Goal: Task Accomplishment & Management: Use online tool/utility

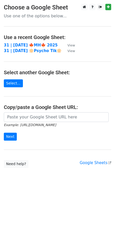
click at [36, 68] on main "Choose a Google Sheet Use one of the options below... Use a recent Google Sheet…" at bounding box center [57, 86] width 115 height 164
click at [32, 46] on strong "31 | SEP 21 🍁MH🍁 2025" at bounding box center [31, 45] width 54 height 5
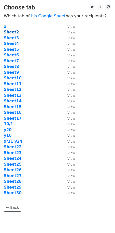
click at [10, 34] on strong "Sheet2" at bounding box center [11, 32] width 15 height 5
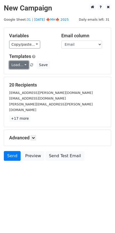
click at [17, 63] on link "Load..." at bounding box center [19, 65] width 20 height 8
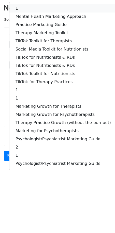
click at [27, 10] on link "1" at bounding box center [63, 8] width 108 height 8
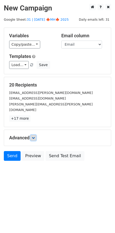
click at [33, 136] on icon at bounding box center [33, 137] width 3 height 3
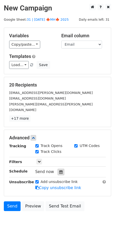
click at [59, 170] on icon at bounding box center [60, 172] width 3 height 4
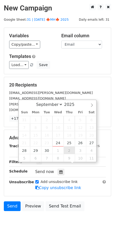
type input "2025-10-02 12:00"
select select "9"
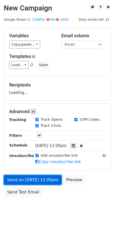
click at [43, 178] on link "Send on Oct 2 at 12:00pm" at bounding box center [33, 180] width 58 height 10
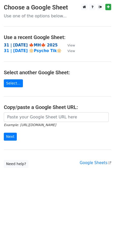
click at [25, 47] on strong "31 | [DATE] 🍁MH🍁 2025" at bounding box center [31, 45] width 54 height 5
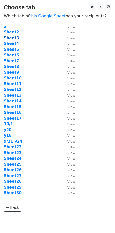
click at [10, 39] on strong "Sheet3" at bounding box center [11, 38] width 15 height 5
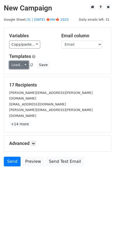
click at [16, 61] on link "Load..." at bounding box center [19, 65] width 20 height 8
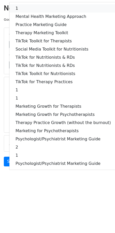
click at [35, 9] on link "1" at bounding box center [63, 8] width 108 height 8
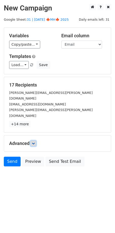
click at [34, 142] on icon at bounding box center [33, 143] width 3 height 3
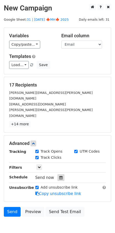
click at [58, 174] on div at bounding box center [61, 177] width 7 height 7
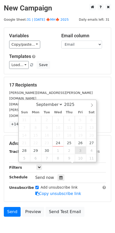
type input "2025-10-03 12:00"
select select "9"
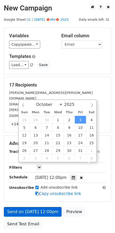
drag, startPoint x: 80, startPoint y: 148, endPoint x: 54, endPoint y: 176, distance: 37.9
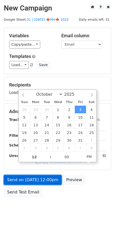
click at [51, 177] on link "Send on Oct 3 at 12:00pm" at bounding box center [33, 180] width 58 height 10
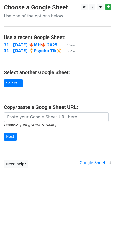
click at [38, 42] on td "31 | [DATE] 🍁MH🍁 2025" at bounding box center [33, 45] width 59 height 6
click at [37, 43] on strong "31 | [DATE] 🍁MH🍁 2025" at bounding box center [31, 45] width 54 height 5
click at [38, 44] on strong "31 | [DATE] 🍁MH🍁 2025" at bounding box center [31, 45] width 54 height 5
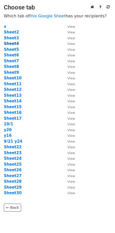
click at [13, 44] on strong "Sheet4" at bounding box center [11, 43] width 15 height 5
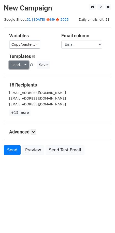
click at [17, 67] on link "Load..." at bounding box center [19, 65] width 20 height 8
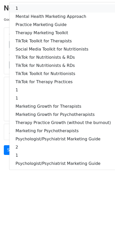
click at [43, 10] on link "1" at bounding box center [63, 8] width 108 height 8
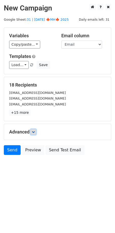
click at [35, 129] on link at bounding box center [34, 132] width 6 height 6
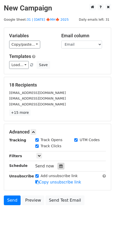
click at [58, 167] on div at bounding box center [61, 166] width 7 height 7
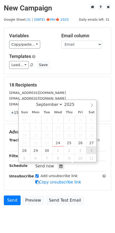
type input "[DATE] 12:00"
select select "9"
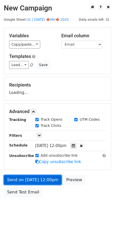
click at [51, 175] on link "Send on [DATE] 12:00pm" at bounding box center [33, 180] width 58 height 10
